Goal: Information Seeking & Learning: Learn about a topic

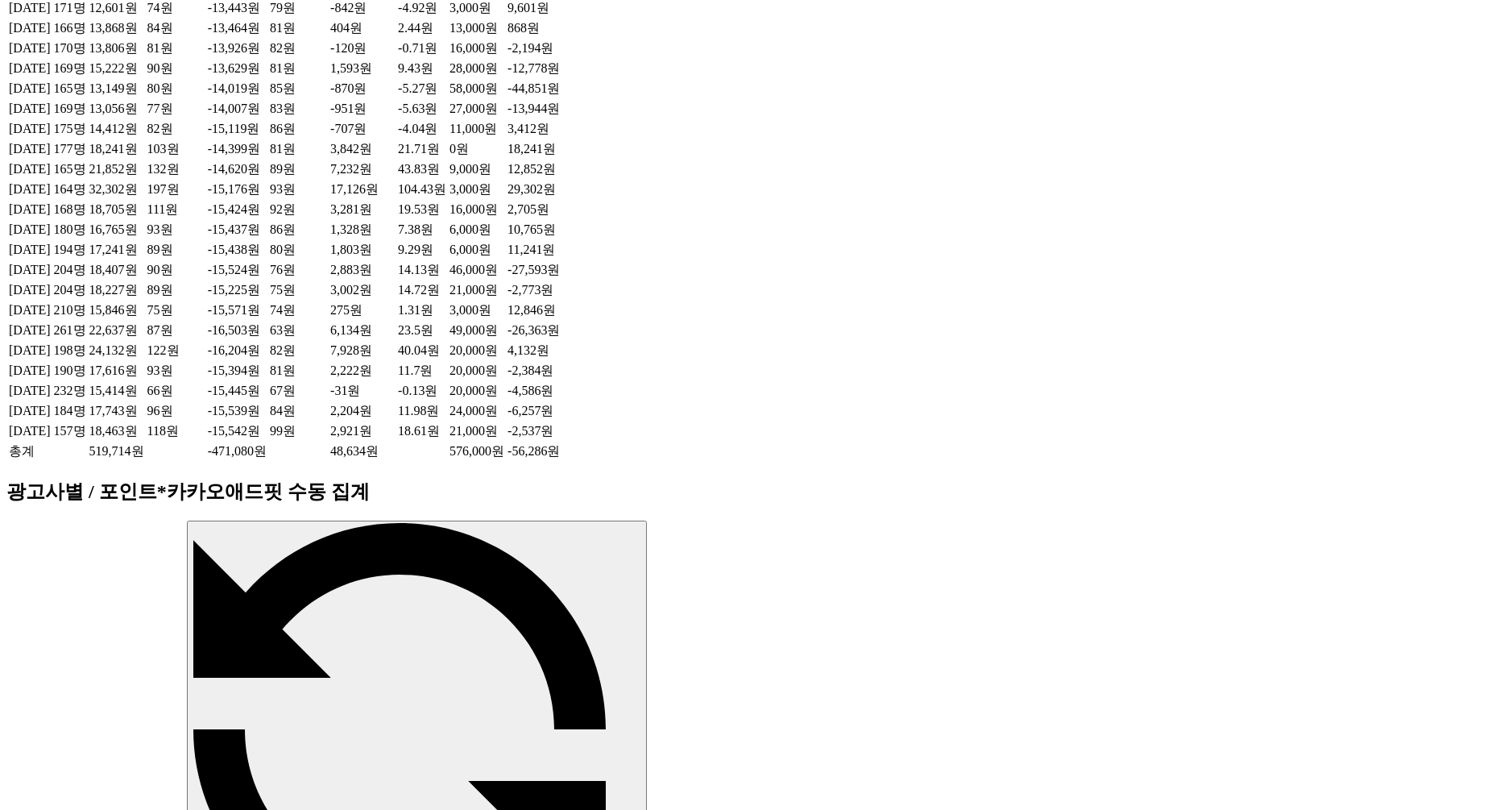
scroll to position [984, 0]
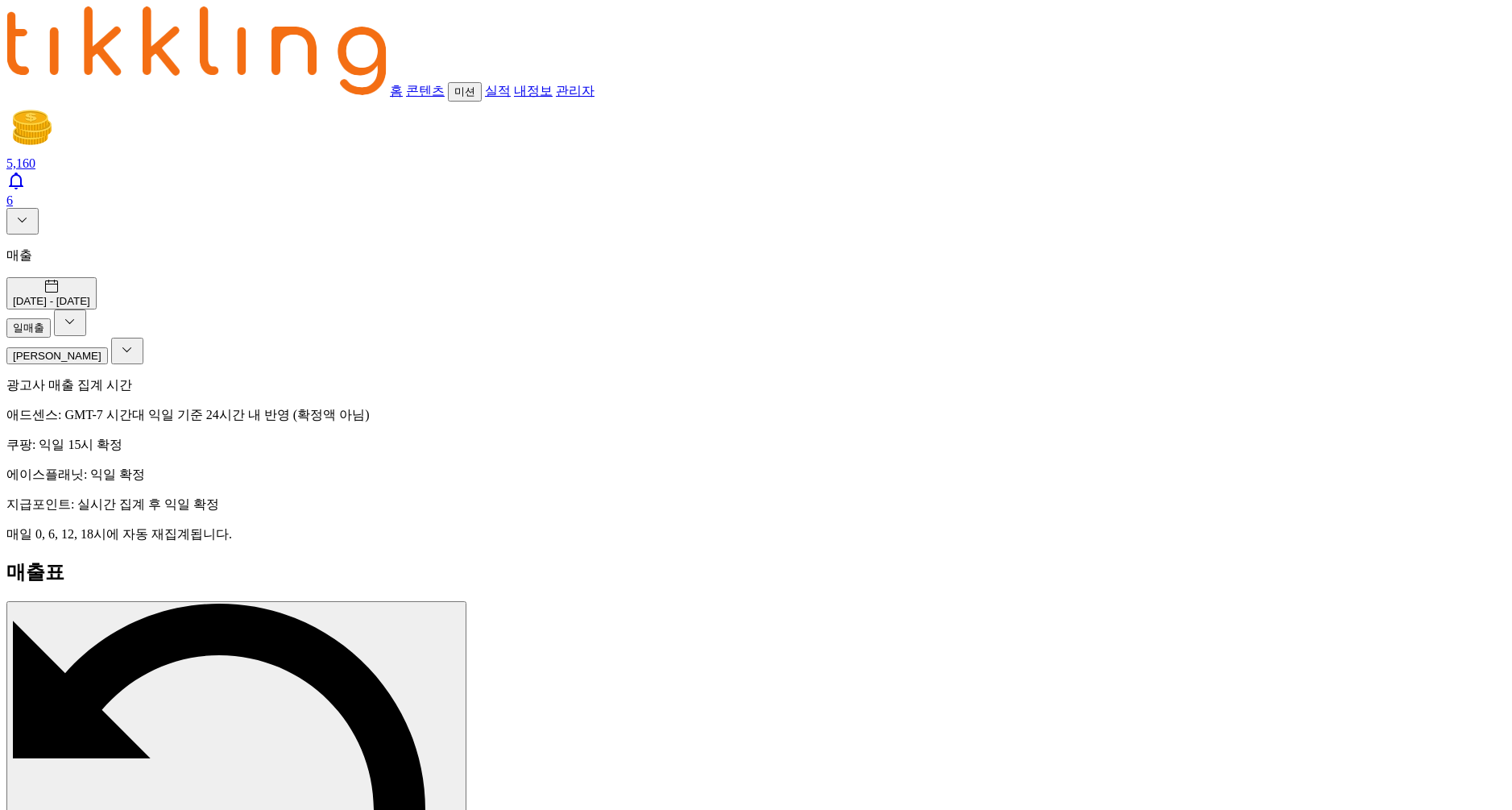
click at [13, 210] on icon at bounding box center [23, 220] width 20 height 20
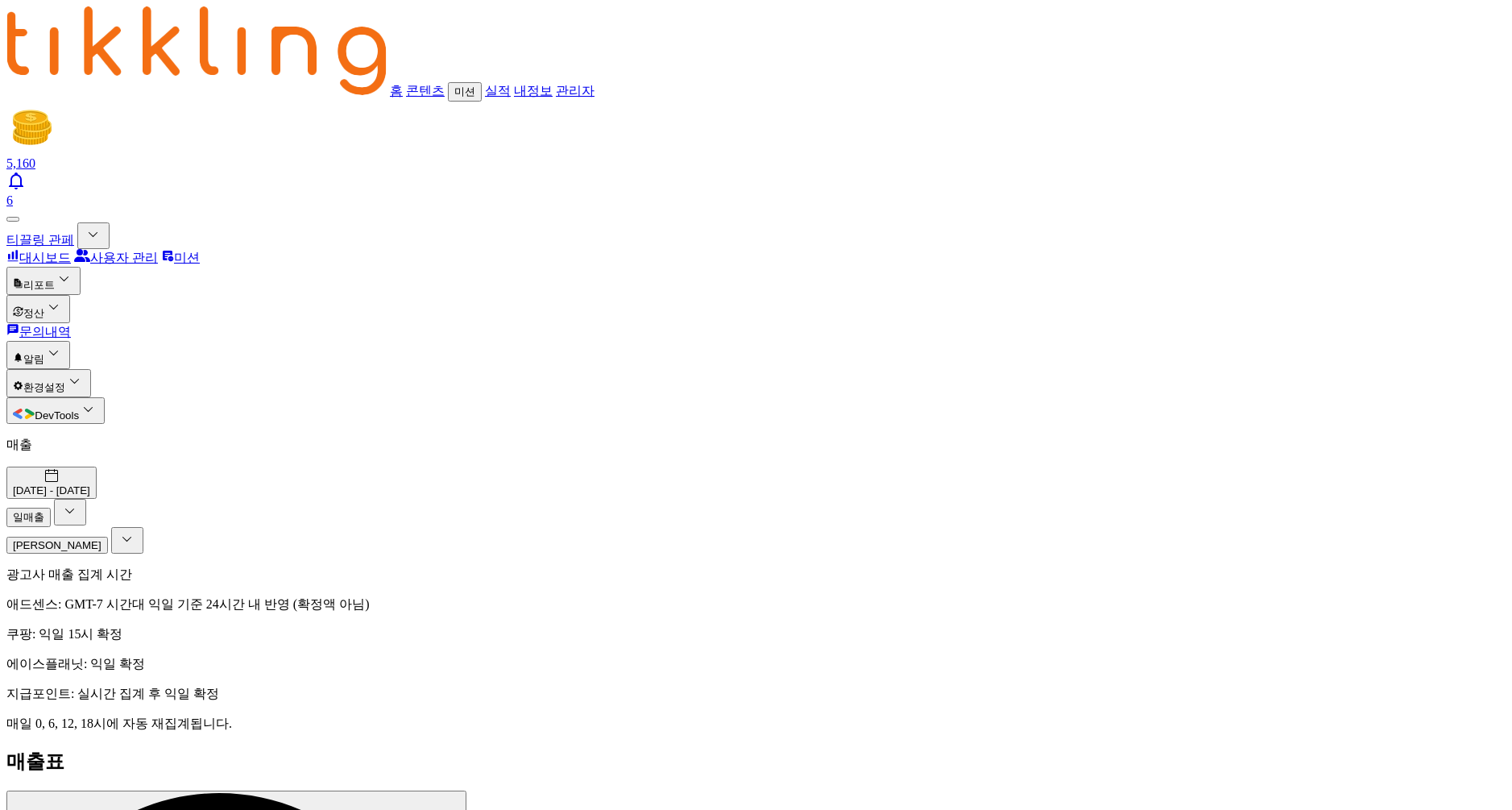
click at [70, 295] on button "정산" at bounding box center [39, 309] width 64 height 28
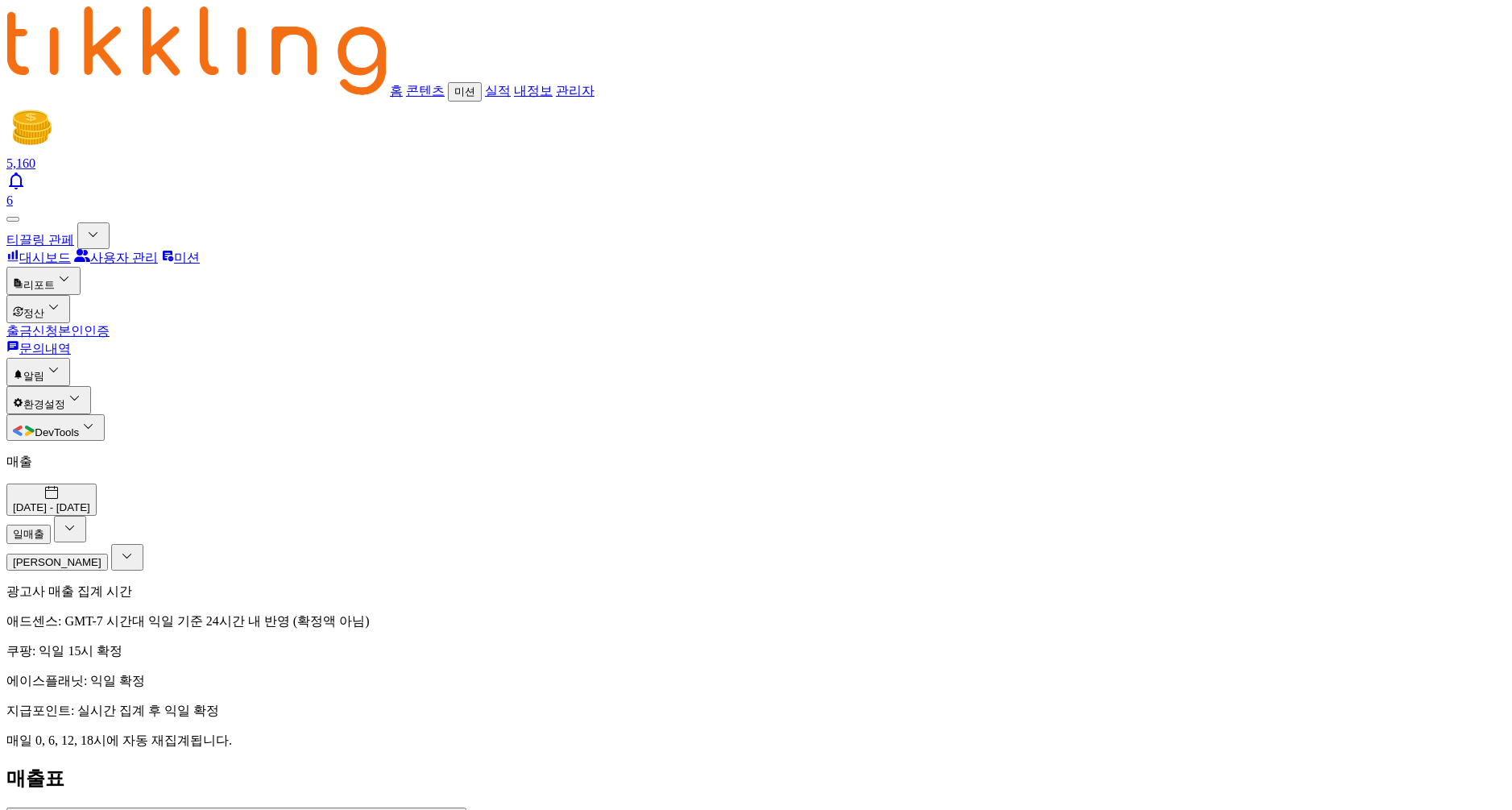
click at [58, 324] on link "출금신청" at bounding box center [32, 331] width 52 height 14
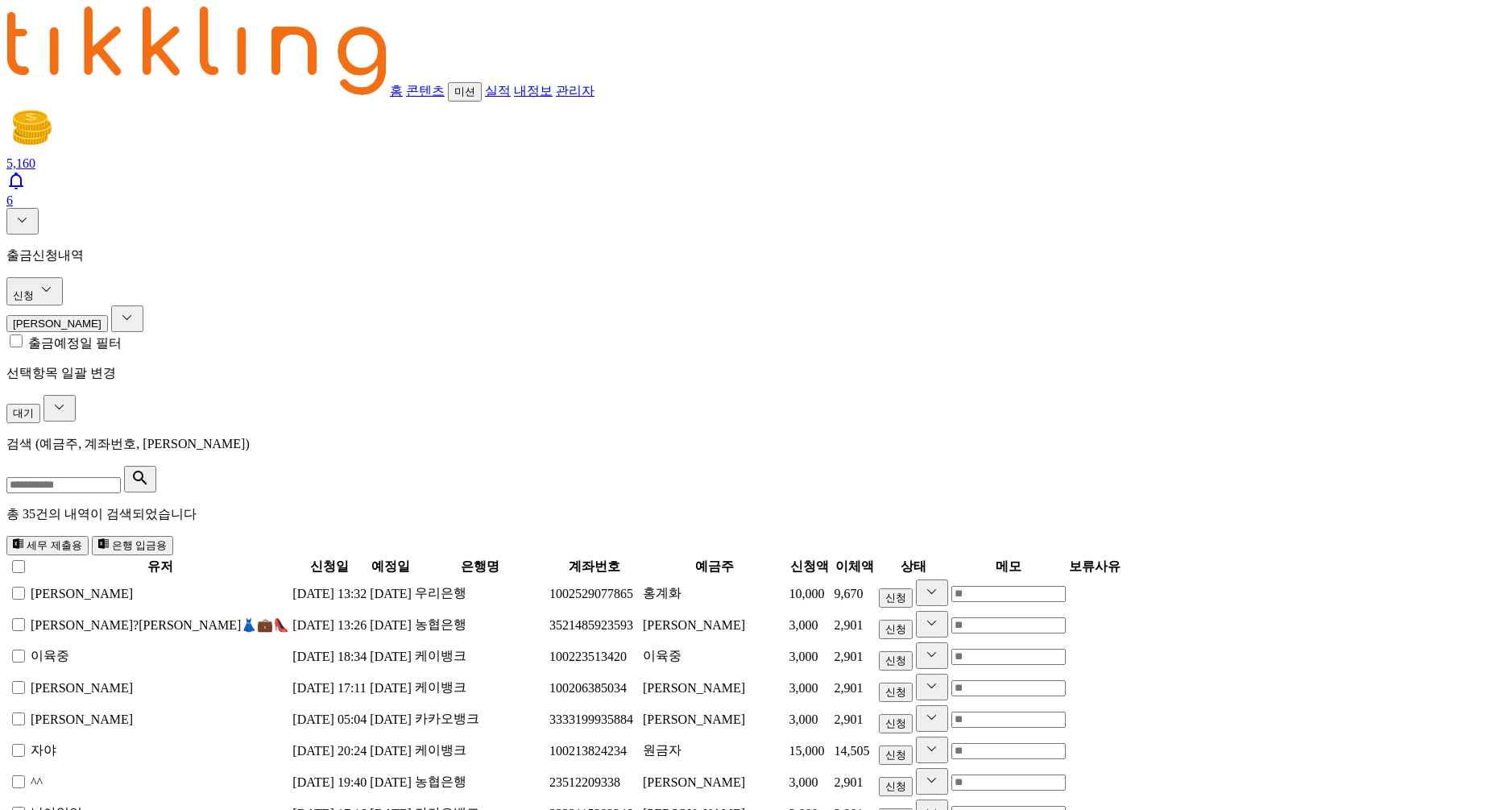
click at [15, 210] on icon at bounding box center [23, 220] width 20 height 20
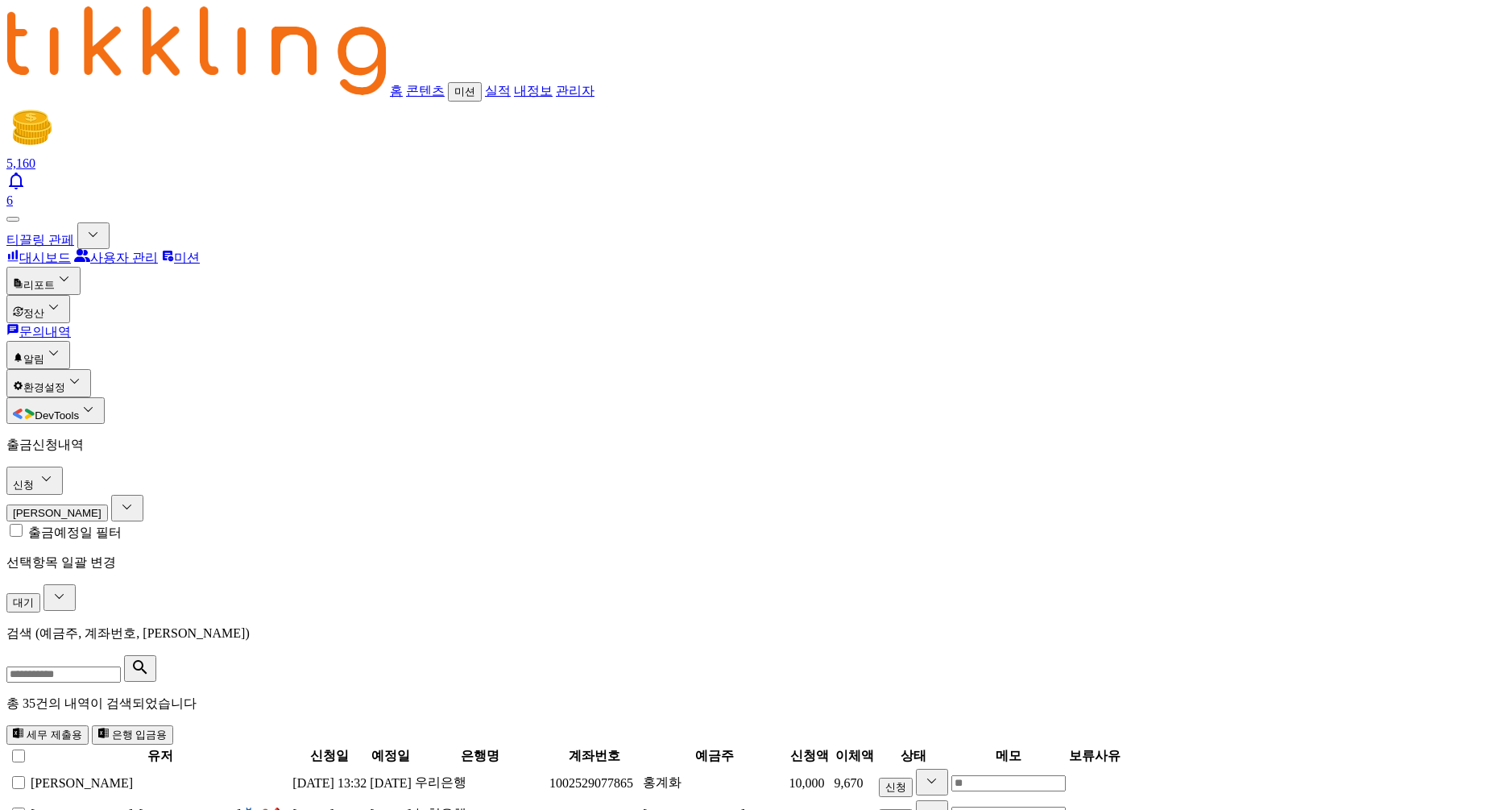
click at [80, 267] on button "리포트" at bounding box center [43, 281] width 74 height 28
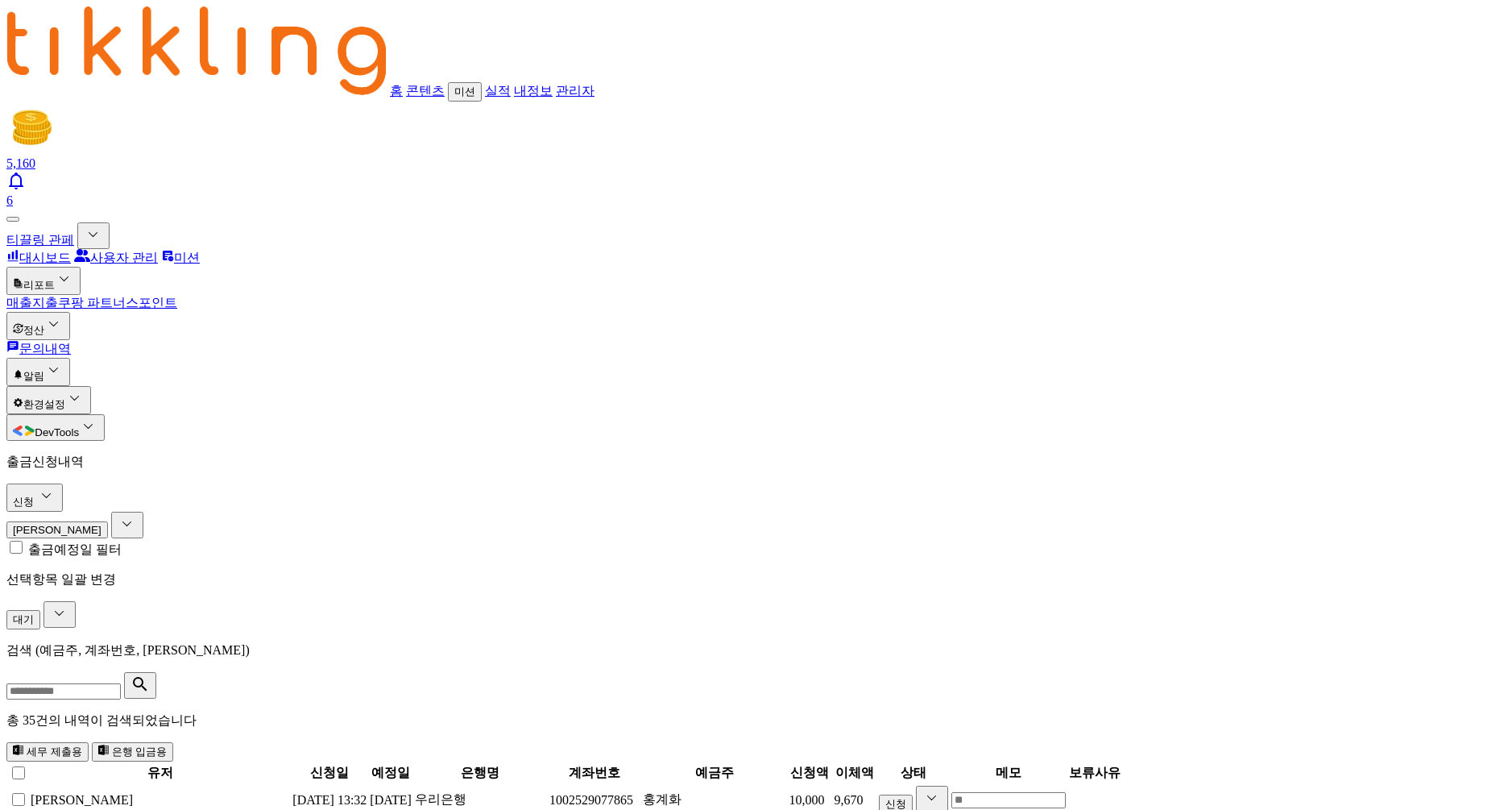
click at [32, 295] on link "매출" at bounding box center [19, 302] width 25 height 14
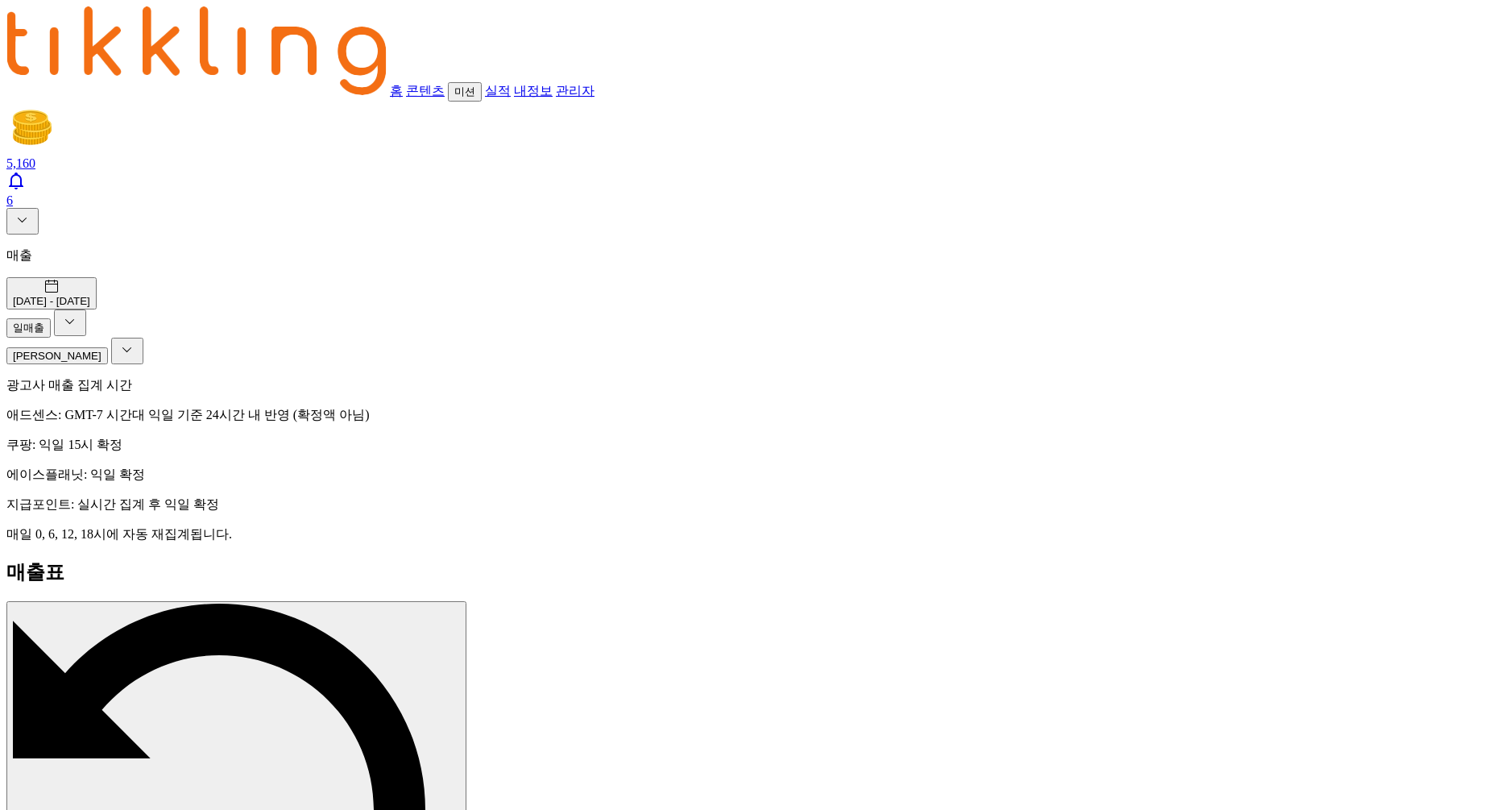
drag, startPoint x: 687, startPoint y: 223, endPoint x: 715, endPoint y: 217, distance: 28.6
click at [715, 437] on p "쿠팡: 익일 15시 확정" at bounding box center [756, 445] width 1500 height 17
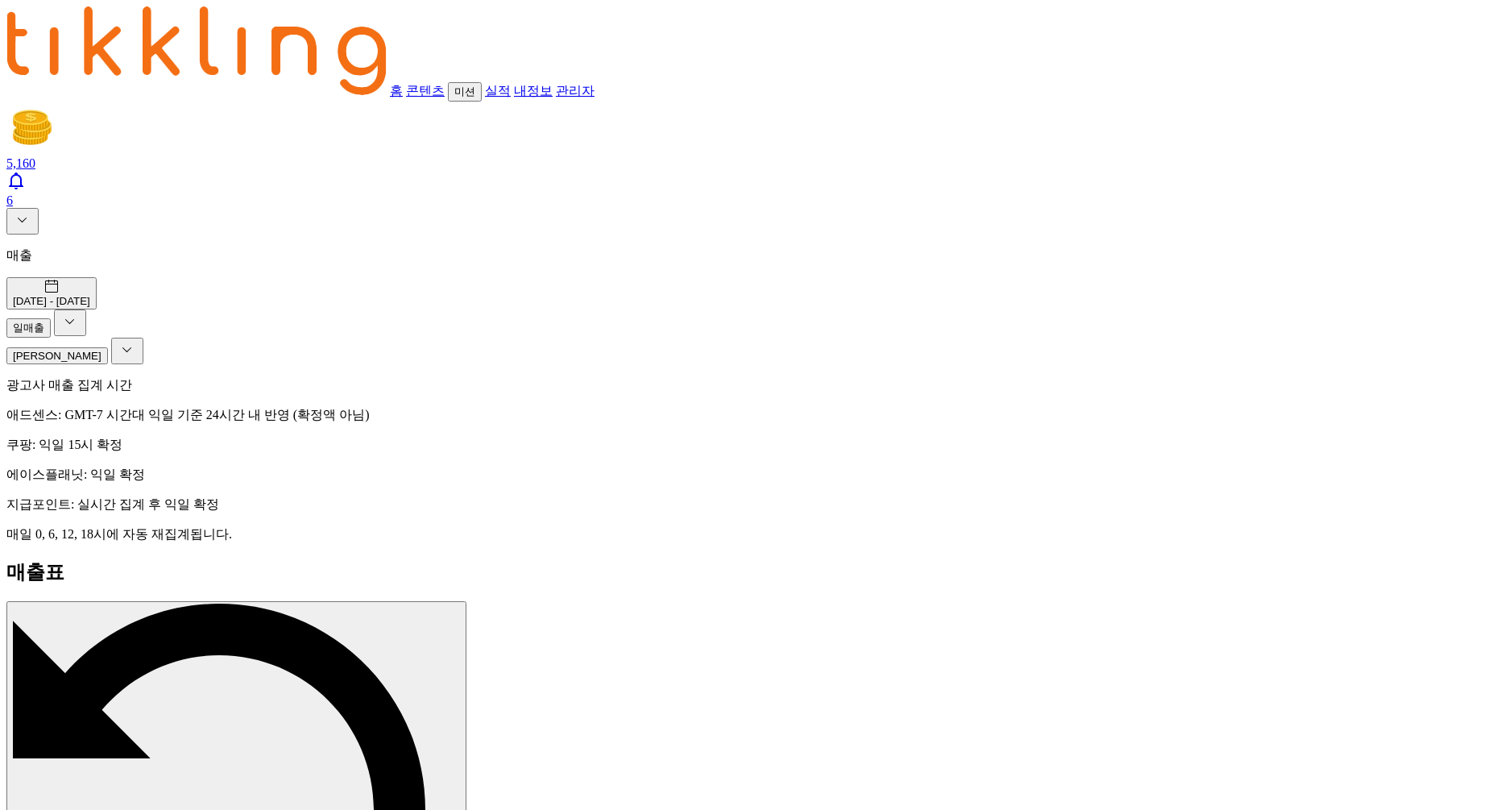
drag, startPoint x: 981, startPoint y: 383, endPoint x: 1115, endPoint y: 396, distance: 134.6
drag, startPoint x: 321, startPoint y: 391, endPoint x: 356, endPoint y: 390, distance: 35.0
drag, startPoint x: 367, startPoint y: 387, endPoint x: 554, endPoint y: 380, distance: 187.1
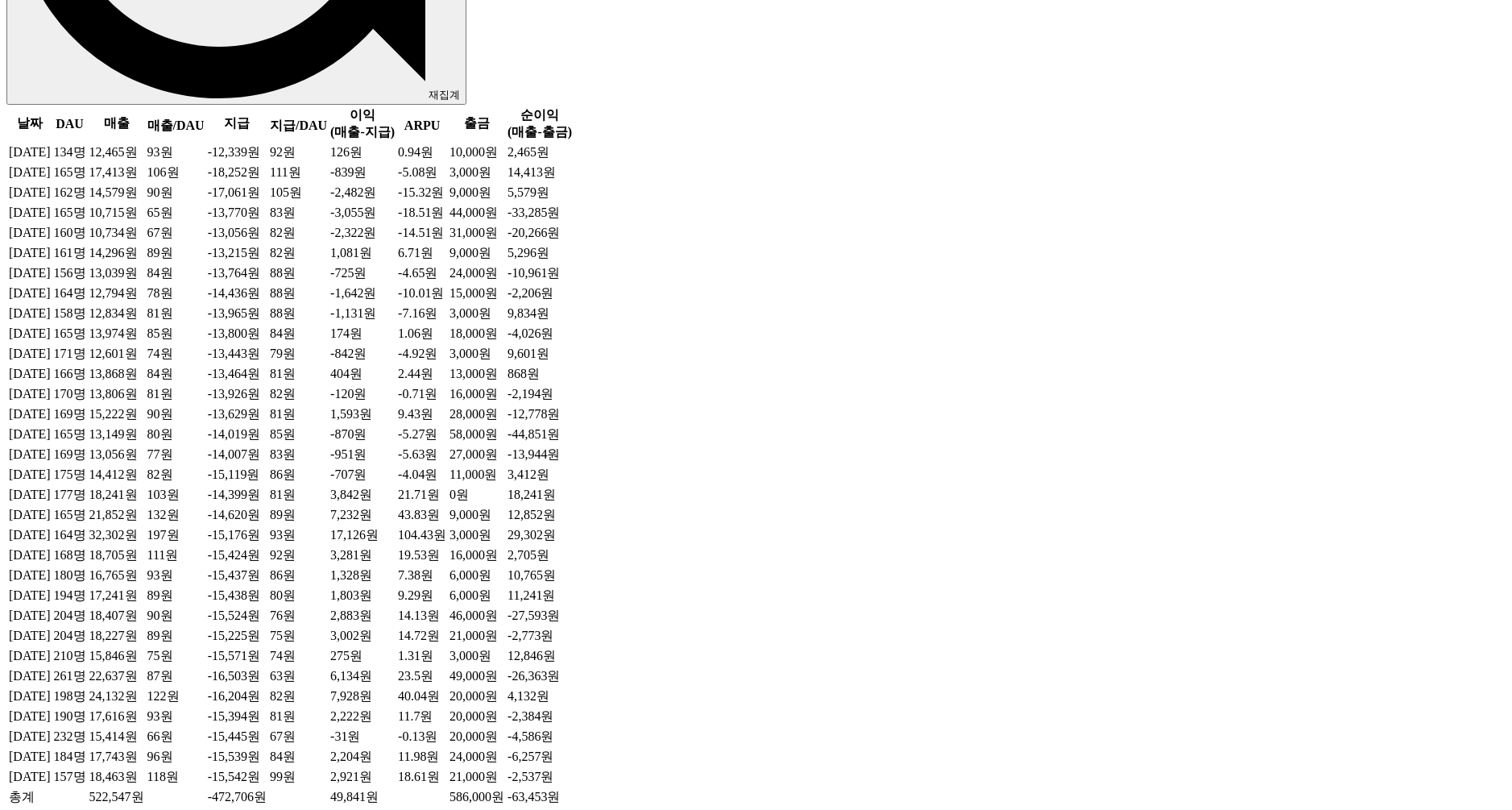
scroll to position [1001, 0]
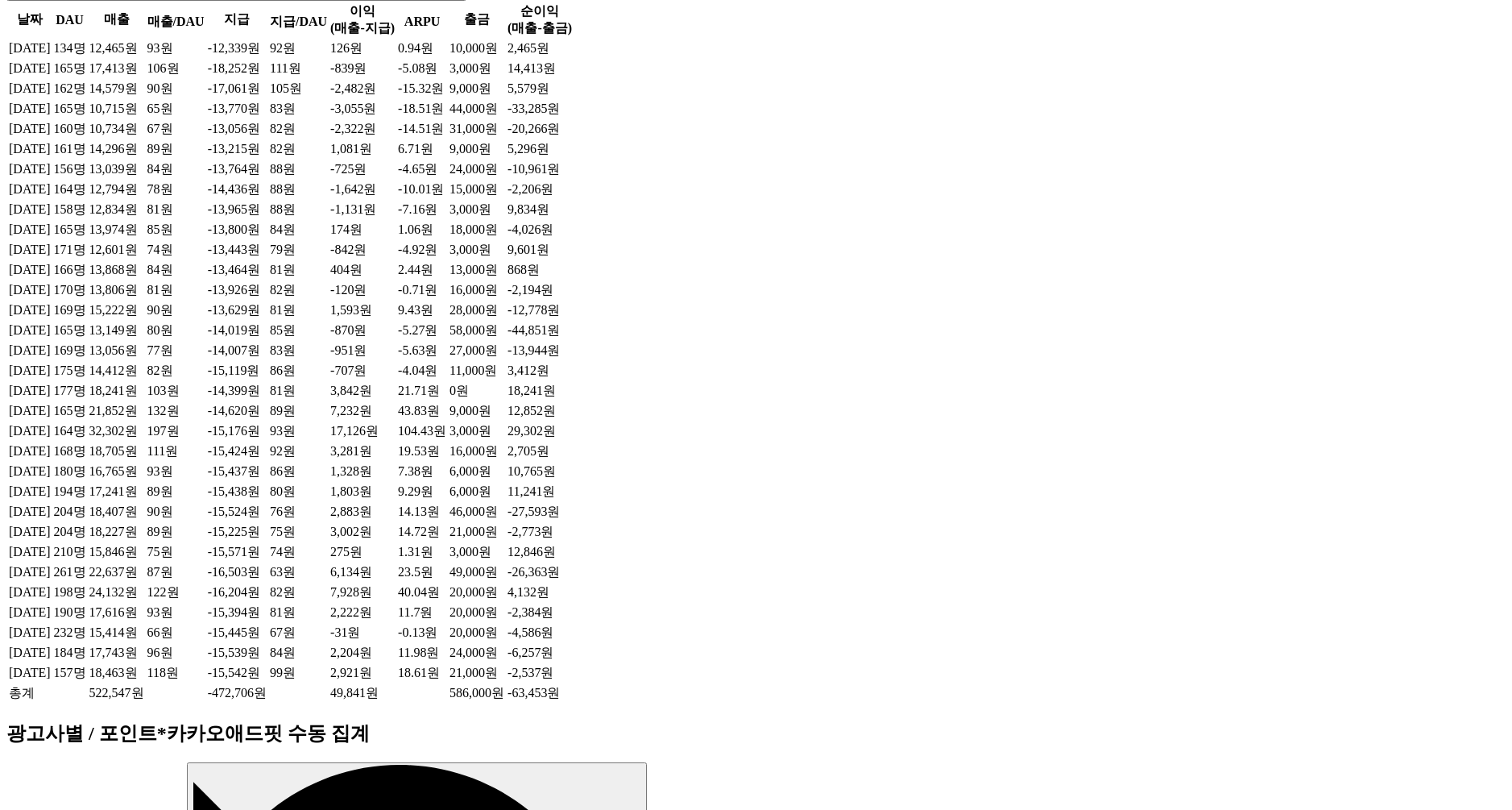
drag, startPoint x: 1396, startPoint y: 218, endPoint x: 1446, endPoint y: 220, distance: 50.0
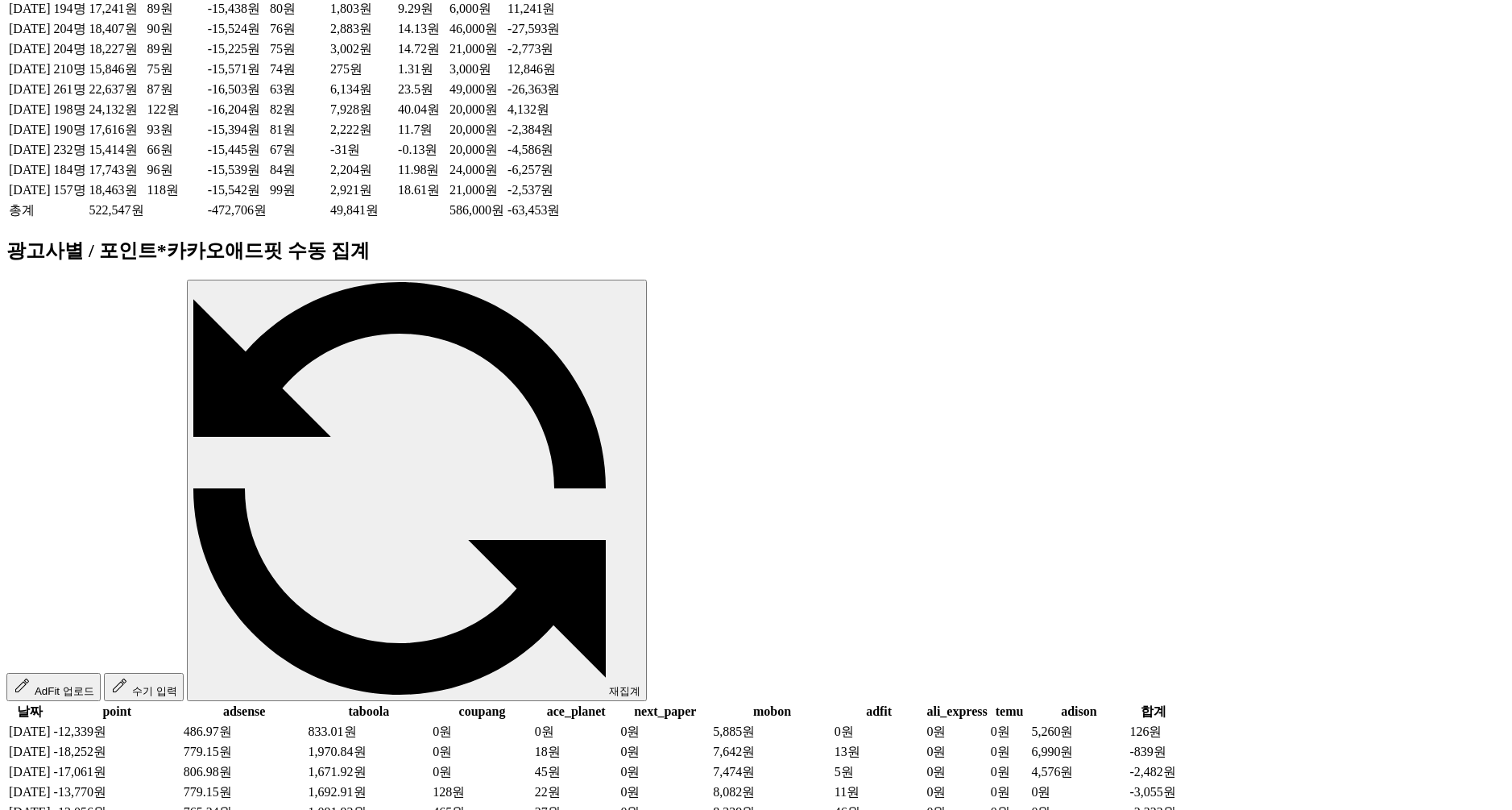
scroll to position [1581, 0]
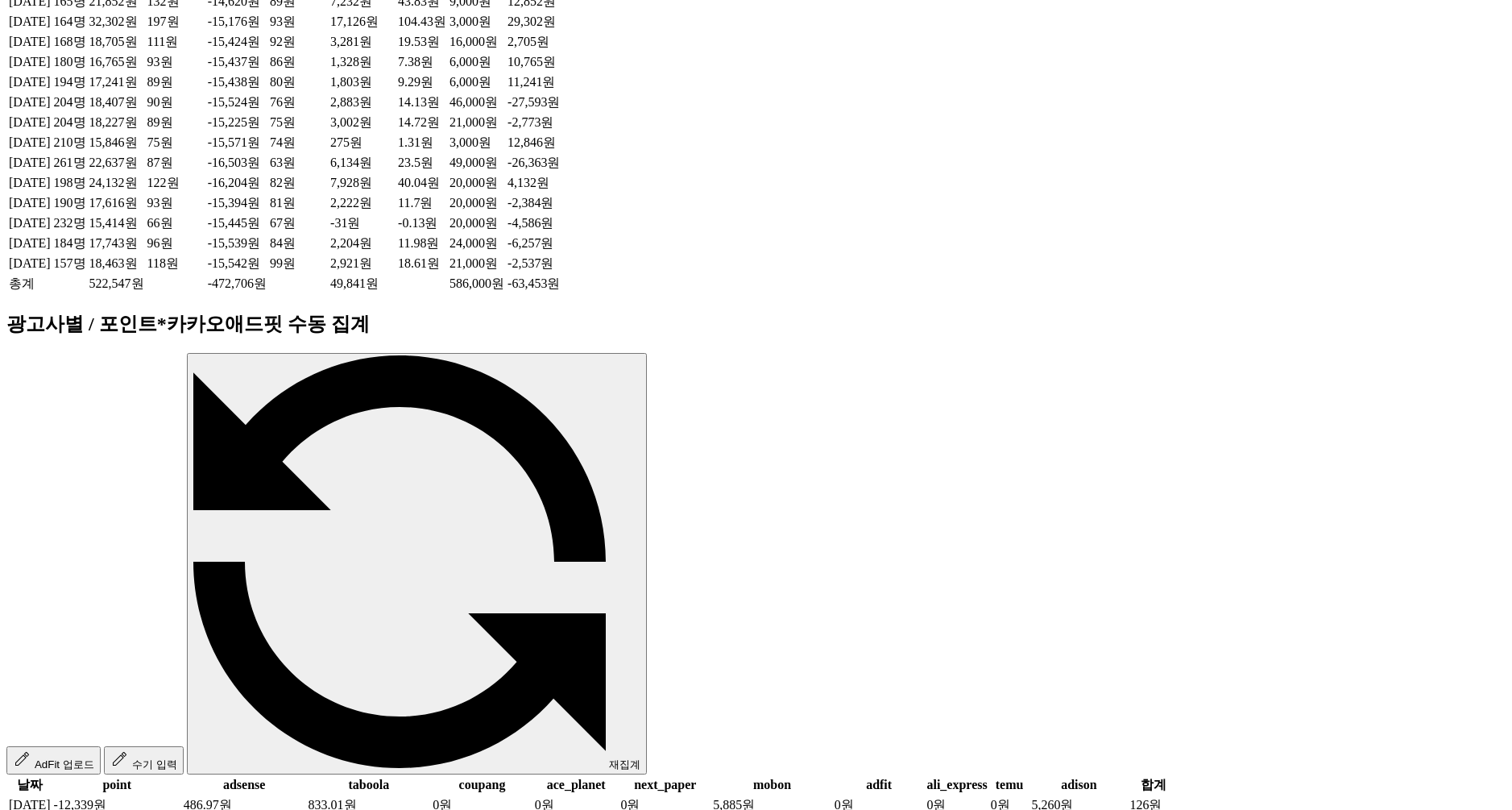
scroll to position [925, 0]
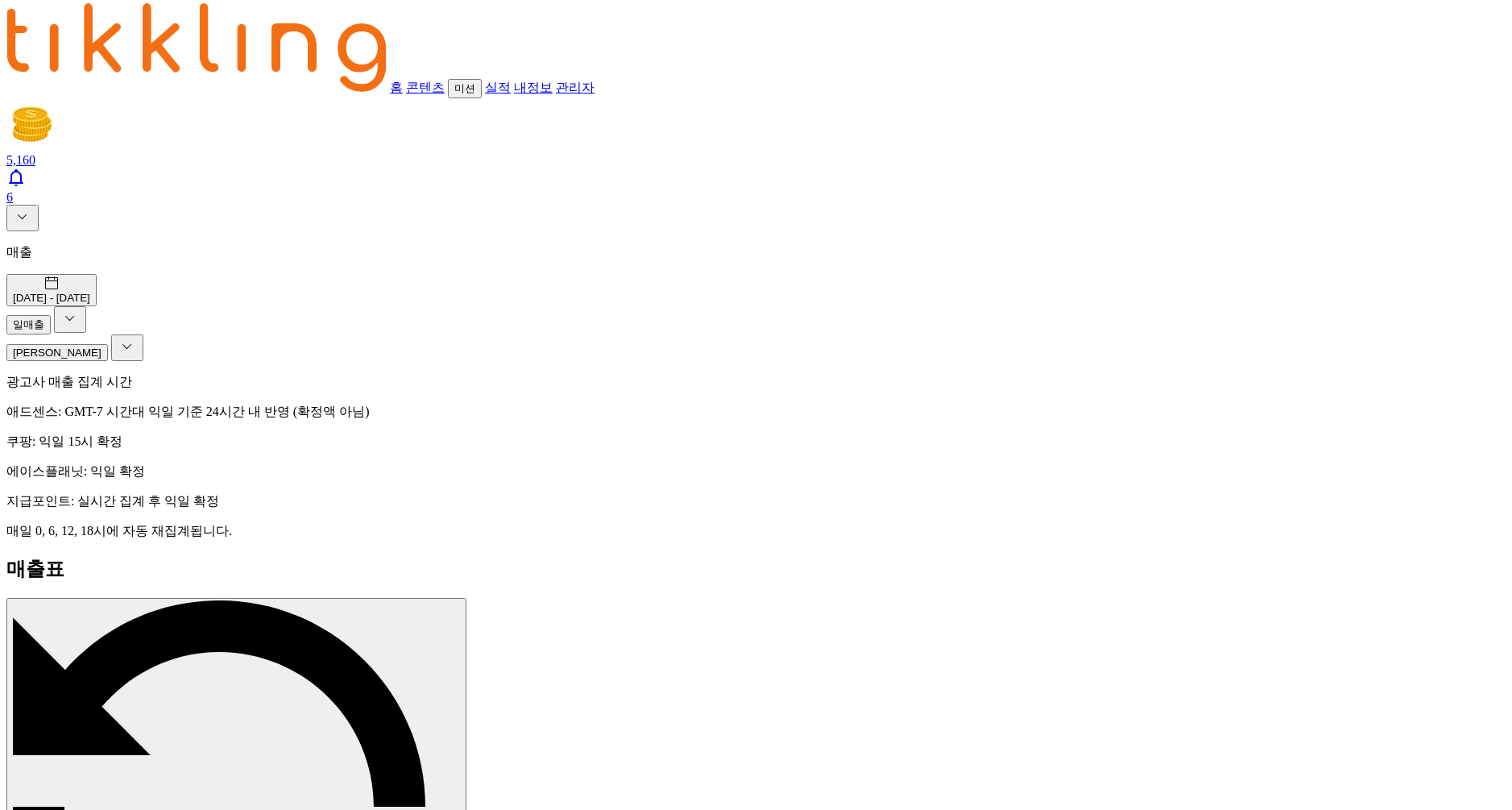
scroll to position [0, 0]
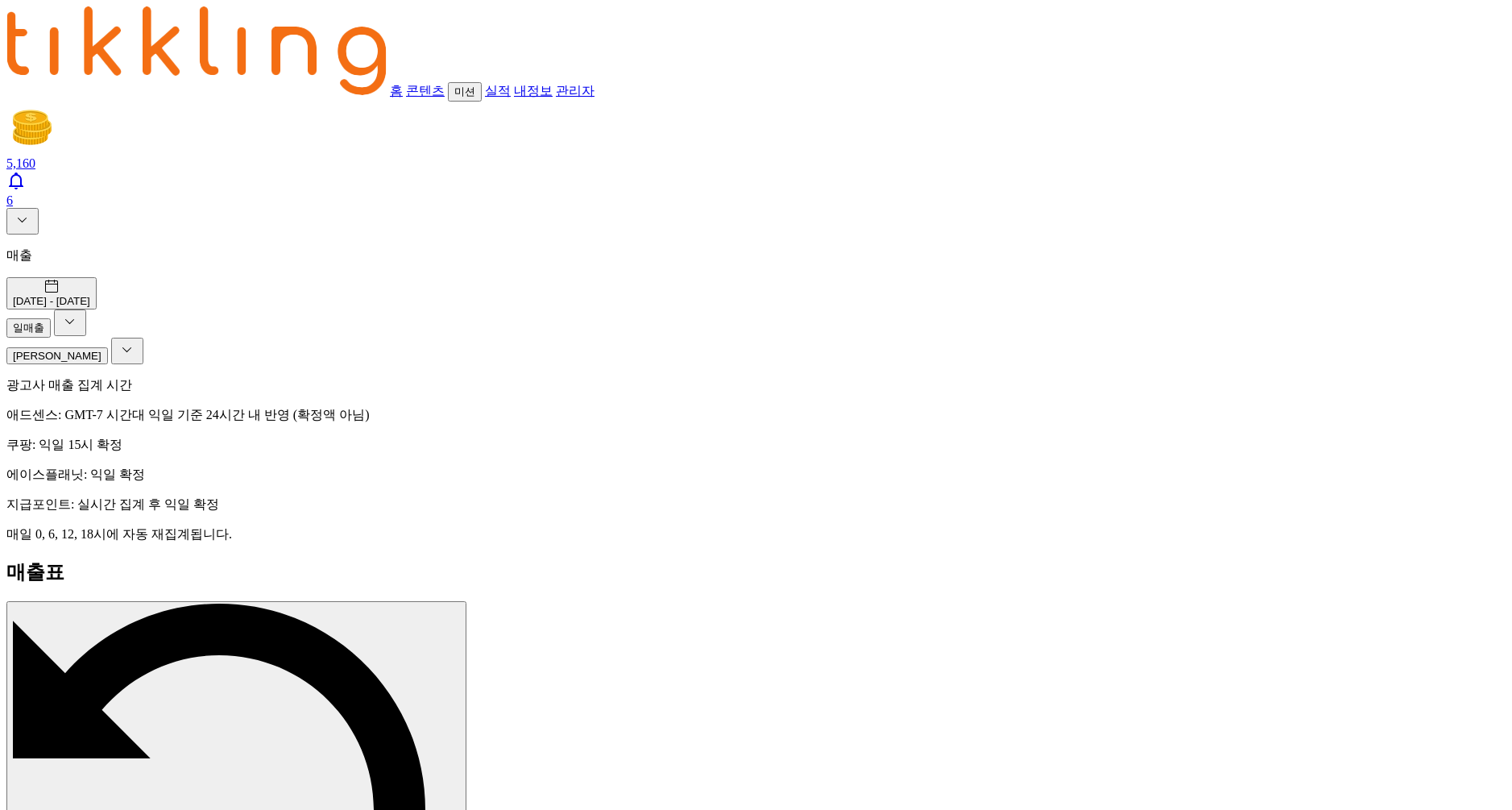
click at [15, 210] on icon at bounding box center [23, 220] width 20 height 20
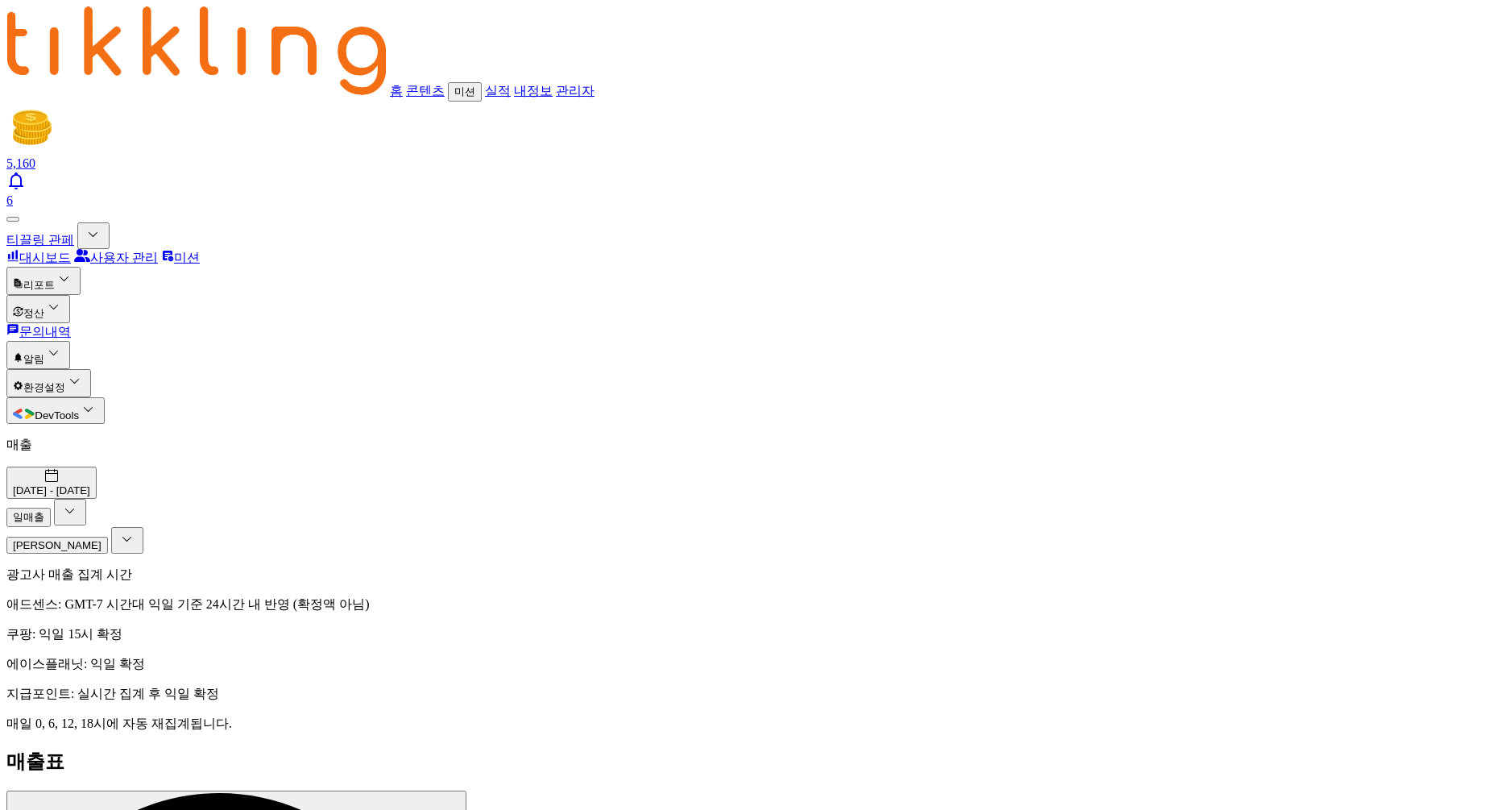
click at [70, 295] on button "정산" at bounding box center [39, 309] width 64 height 28
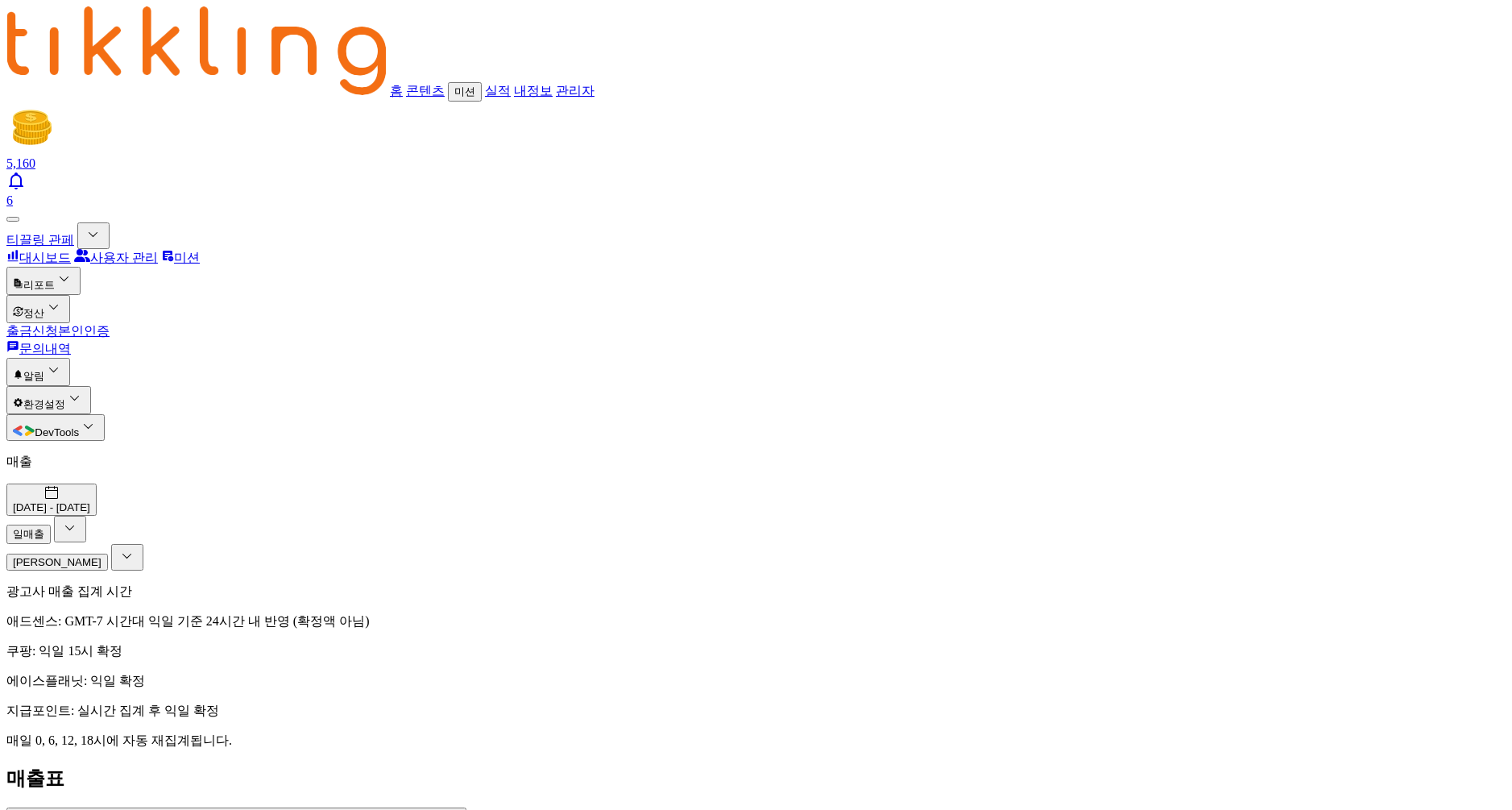
click at [80, 267] on button "리포트" at bounding box center [43, 281] width 74 height 28
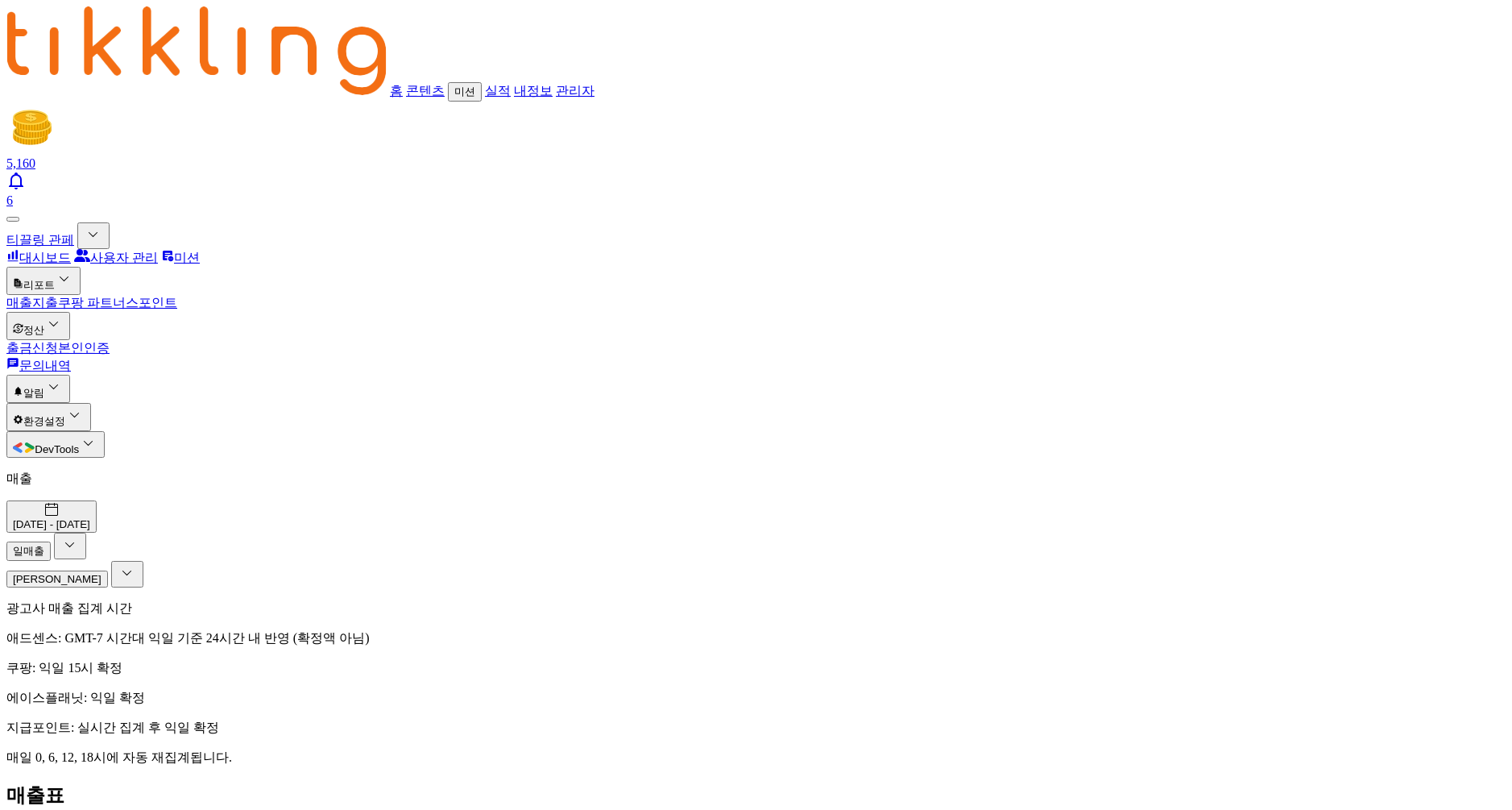
click at [58, 295] on link "지출" at bounding box center [44, 302] width 25 height 14
